Goal: Download file/media

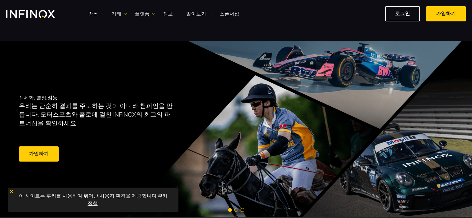
scroll to position [31, 0]
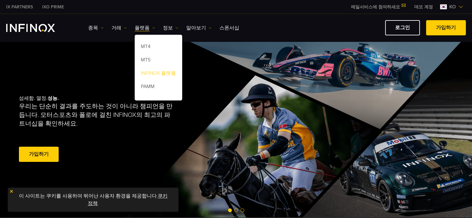
click at [159, 75] on link "INFINOX 플랫폼" at bounding box center [158, 74] width 47 height 13
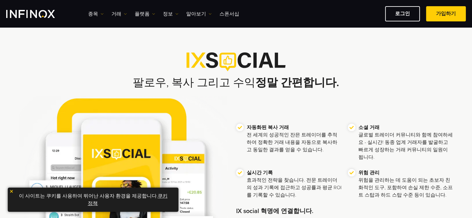
scroll to position [124, 0]
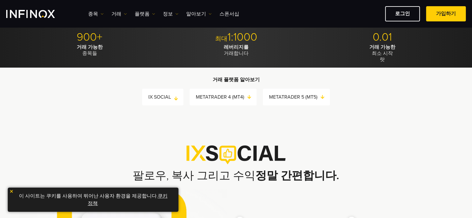
click at [168, 95] on link "IX SOCIAL" at bounding box center [165, 97] width 35 height 9
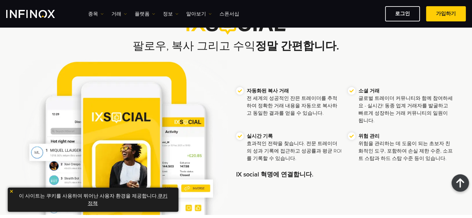
scroll to position [305, 0]
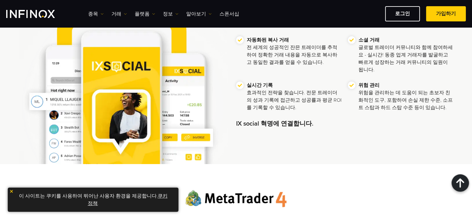
click at [13, 191] on img at bounding box center [11, 191] width 4 height 4
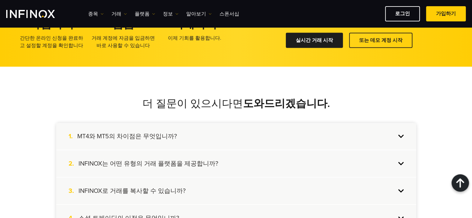
scroll to position [1204, 0]
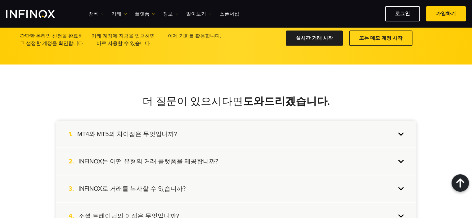
click at [288, 136] on div "1. MT4와 MT5의 차이점은 무엇입니까?" at bounding box center [236, 134] width 360 height 27
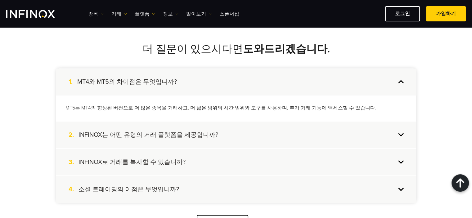
scroll to position [1266, 0]
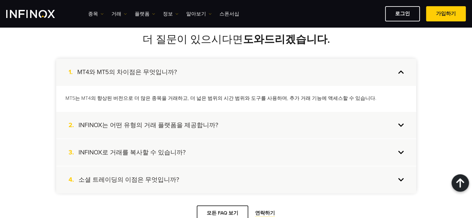
click at [294, 132] on div "2. INFINOX는 어떤 유형의 거래 플랫폼을 제공합니까?" at bounding box center [236, 125] width 360 height 27
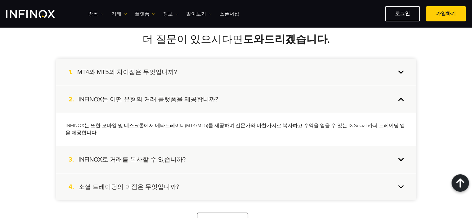
scroll to position [1297, 0]
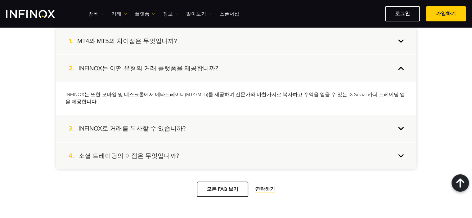
click at [293, 132] on div "3. INFINOX로 거래를 복사할 수 있습니까?" at bounding box center [236, 128] width 360 height 27
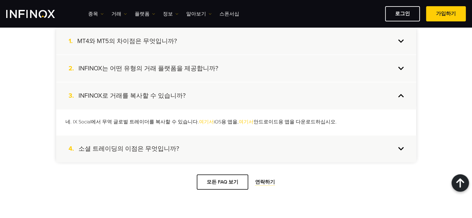
click at [290, 142] on div "4. 소셜 트레이딩의 이점은 무엇입니까?" at bounding box center [236, 149] width 360 height 27
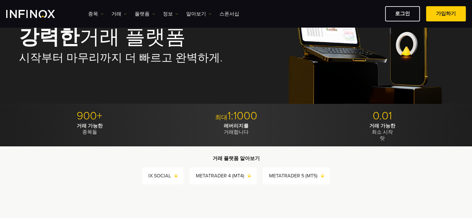
scroll to position [25, 0]
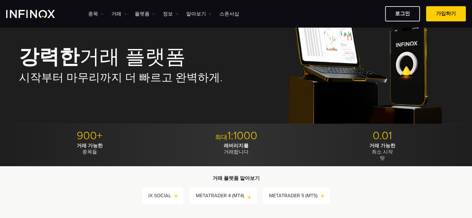
click at [238, 196] on link "METATRADER 4 (MT4)" at bounding box center [226, 195] width 61 height 9
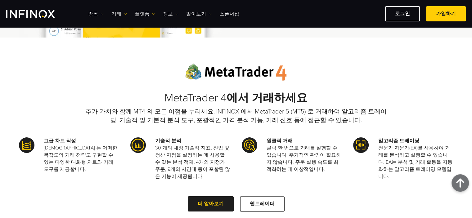
scroll to position [441, 0]
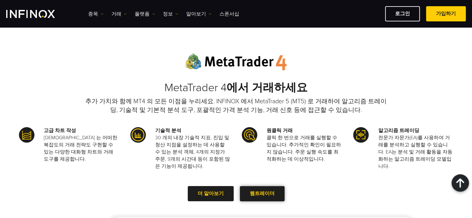
click at [258, 191] on link "웹트레이더" at bounding box center [262, 193] width 45 height 15
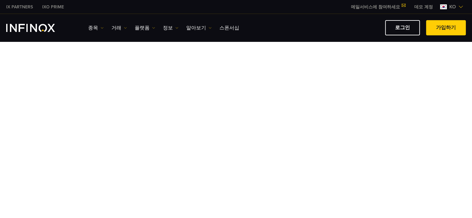
scroll to position [31, 0]
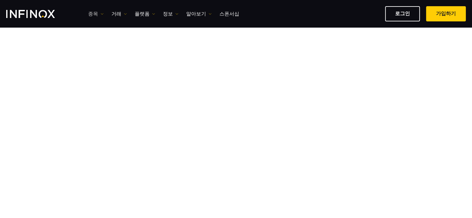
click at [97, 12] on link "종목" at bounding box center [96, 13] width 16 height 7
click at [300, 7] on div "로그인 가입하기" at bounding box center [355, 13] width 222 height 15
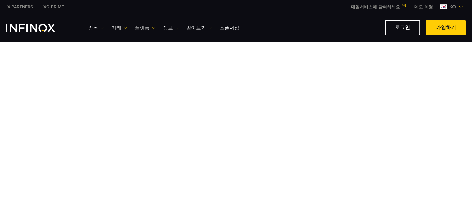
click at [141, 27] on link "플랫폼" at bounding box center [145, 27] width 20 height 7
click at [151, 47] on link "MT4" at bounding box center [158, 47] width 47 height 13
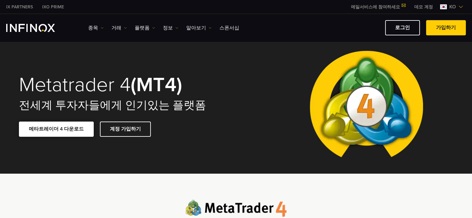
click at [51, 127] on link "메타트레이더 4 다운로드" at bounding box center [56, 129] width 75 height 15
click at [71, 128] on link "메타트레이더 4 다운로드" at bounding box center [56, 129] width 75 height 15
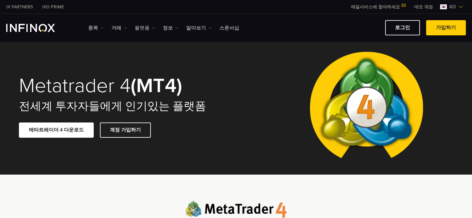
click at [147, 26] on link "플랫폼" at bounding box center [145, 27] width 20 height 7
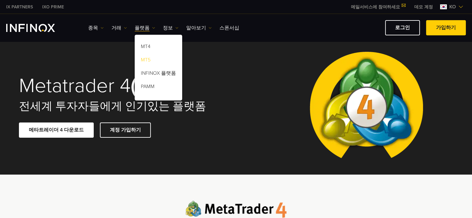
click at [153, 59] on link "MT5" at bounding box center [158, 60] width 47 height 13
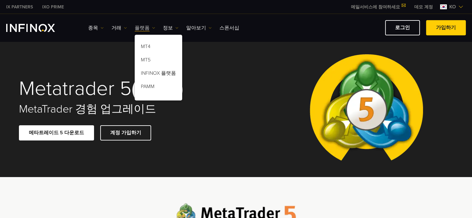
click at [152, 27] on img at bounding box center [153, 27] width 3 height 3
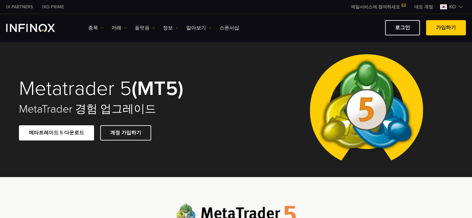
click at [152, 27] on img at bounding box center [153, 27] width 3 height 3
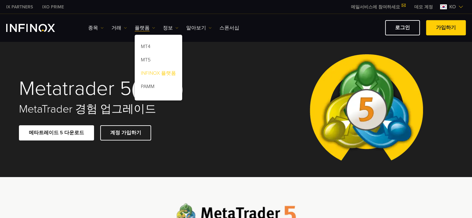
click at [165, 71] on link "INFINOX 플랫폼" at bounding box center [158, 74] width 47 height 13
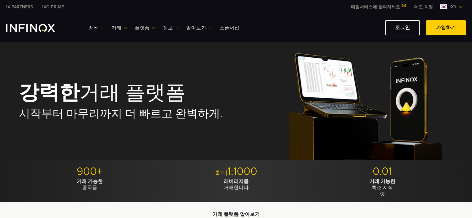
scroll to position [93, 0]
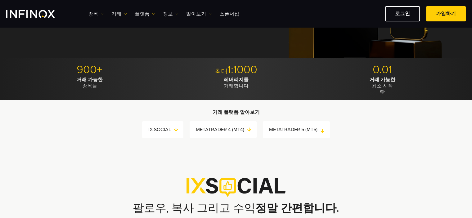
click at [308, 131] on link "METATRADER 5 (MT5)" at bounding box center [299, 129] width 61 height 9
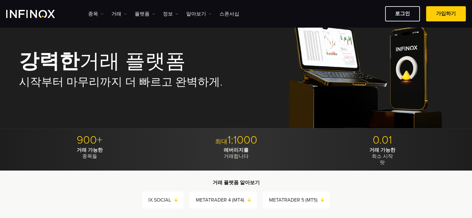
scroll to position [0, 0]
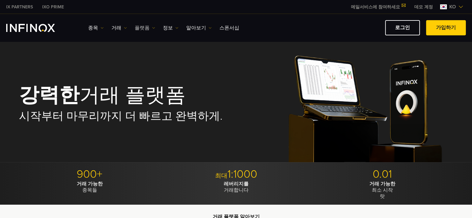
click at [142, 26] on link "플랫폼" at bounding box center [145, 27] width 20 height 7
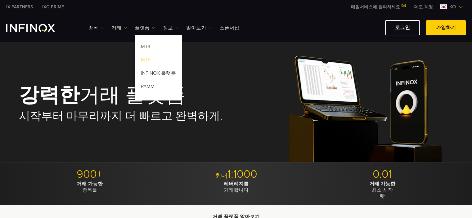
click at [148, 58] on link "MT5" at bounding box center [158, 60] width 47 height 13
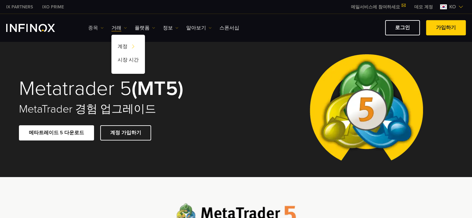
click at [101, 25] on link "종목" at bounding box center [96, 27] width 16 height 7
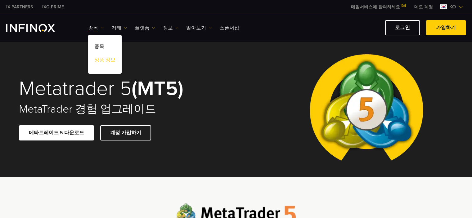
click at [106, 58] on link "상품 정보" at bounding box center [104, 60] width 33 height 13
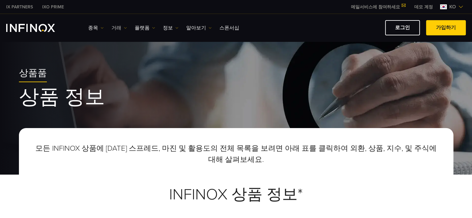
click at [124, 27] on img at bounding box center [125, 27] width 3 height 3
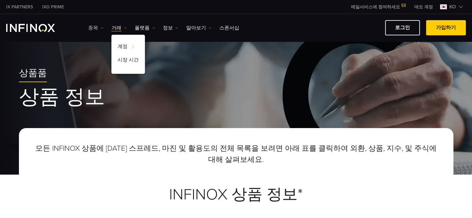
click at [102, 27] on img at bounding box center [101, 27] width 3 height 3
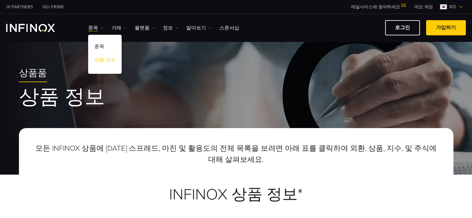
click at [105, 60] on link "상품 정보" at bounding box center [104, 60] width 33 height 13
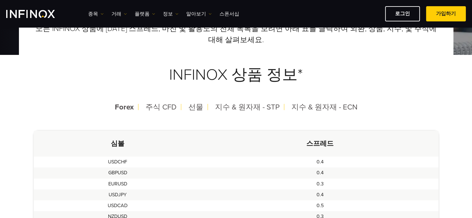
scroll to position [124, 0]
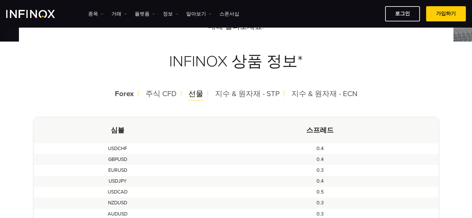
click at [198, 96] on span "선물" at bounding box center [195, 93] width 15 height 9
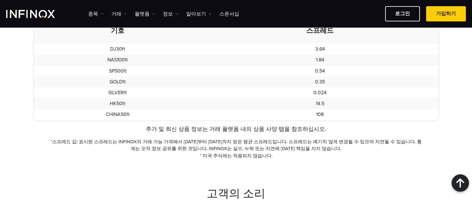
scroll to position [155, 0]
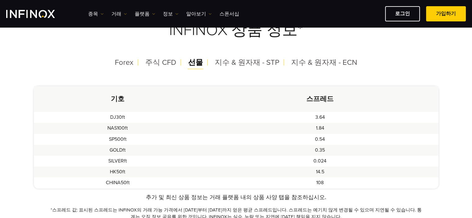
click at [199, 63] on span "선물" at bounding box center [195, 62] width 15 height 9
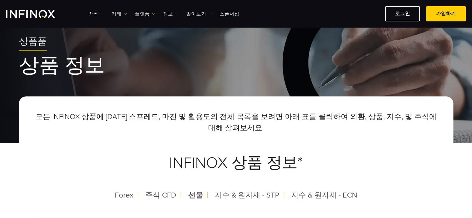
scroll to position [0, 0]
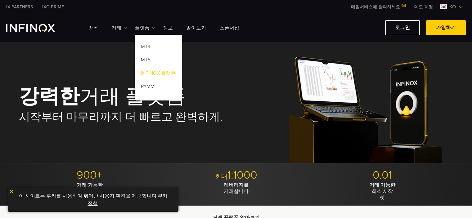
click at [159, 72] on link "INFINOX 플랫폼" at bounding box center [158, 74] width 47 height 13
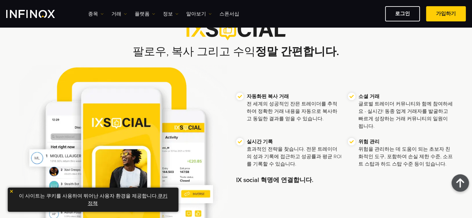
scroll to position [124, 0]
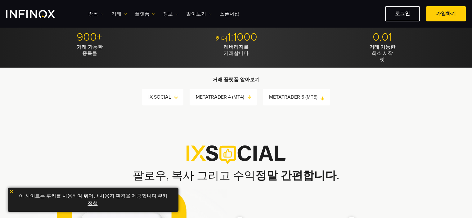
click at [279, 98] on link "METATRADER 5 (MT5)" at bounding box center [299, 97] width 61 height 9
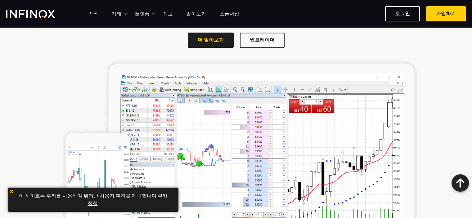
scroll to position [919, 0]
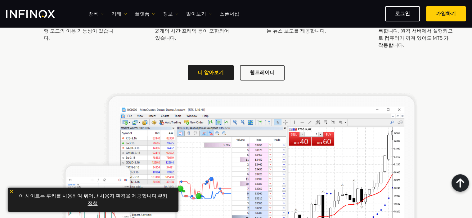
click at [13, 191] on img at bounding box center [11, 191] width 4 height 4
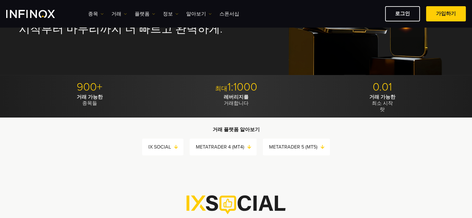
scroll to position [51, 0]
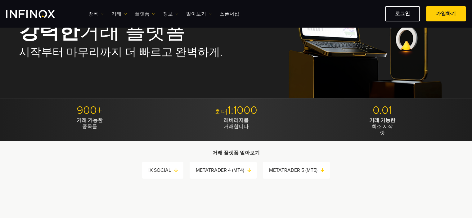
click at [143, 16] on link "플랫폼" at bounding box center [145, 13] width 20 height 7
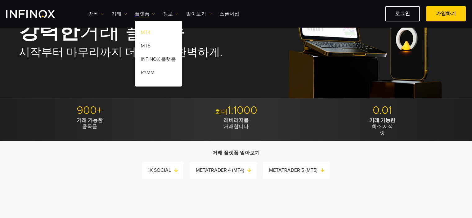
scroll to position [0, 0]
click at [153, 47] on link "MT5" at bounding box center [158, 46] width 47 height 13
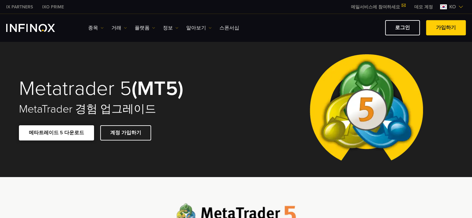
click at [64, 132] on link "메타트레이드 5 다운로드" at bounding box center [56, 132] width 75 height 15
click at [66, 132] on link "메타트레이드 5 다운로드" at bounding box center [56, 132] width 75 height 15
